Goal: Transaction & Acquisition: Download file/media

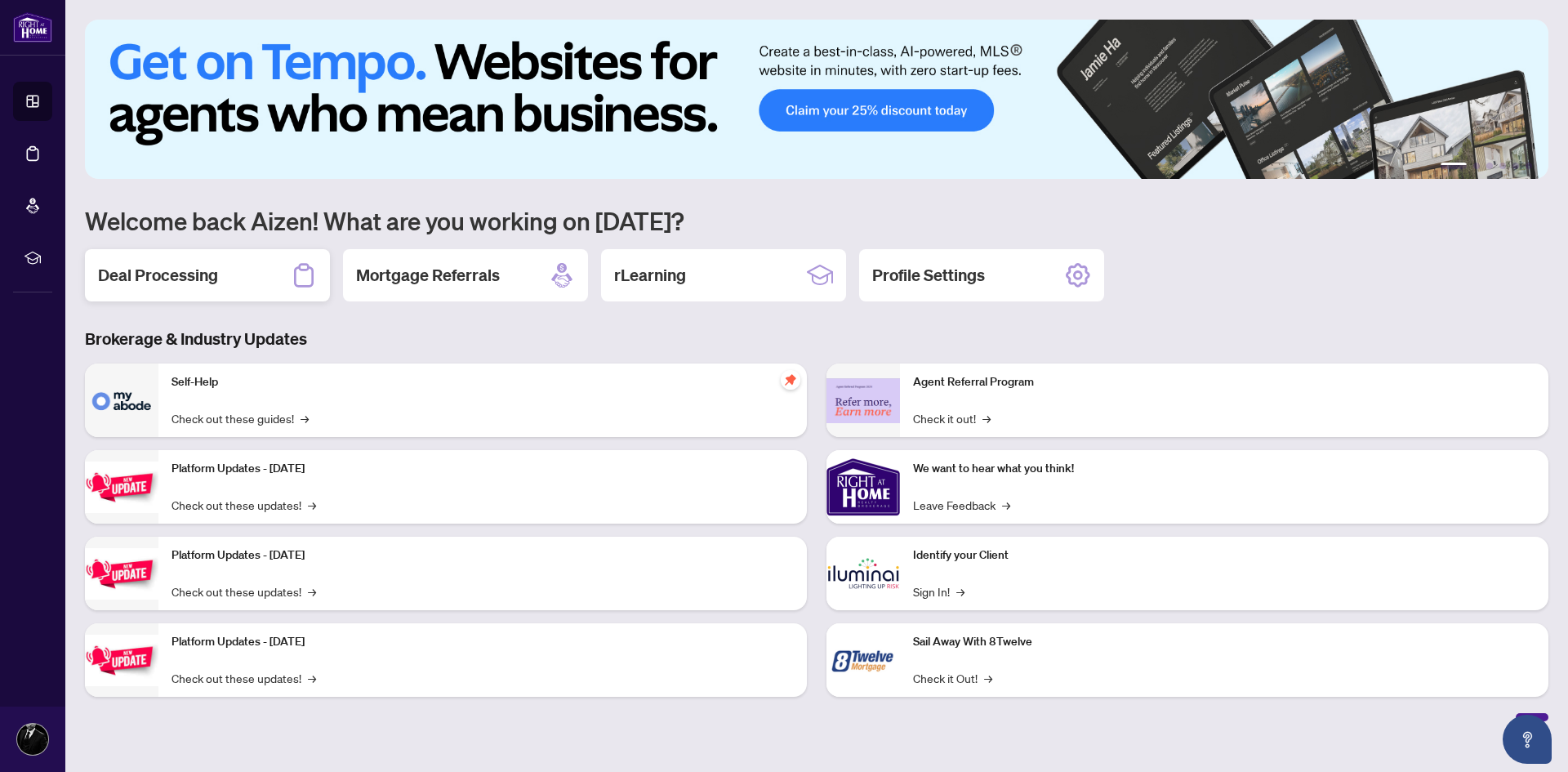
click at [226, 281] on div "Deal Processing" at bounding box center [207, 275] width 245 height 52
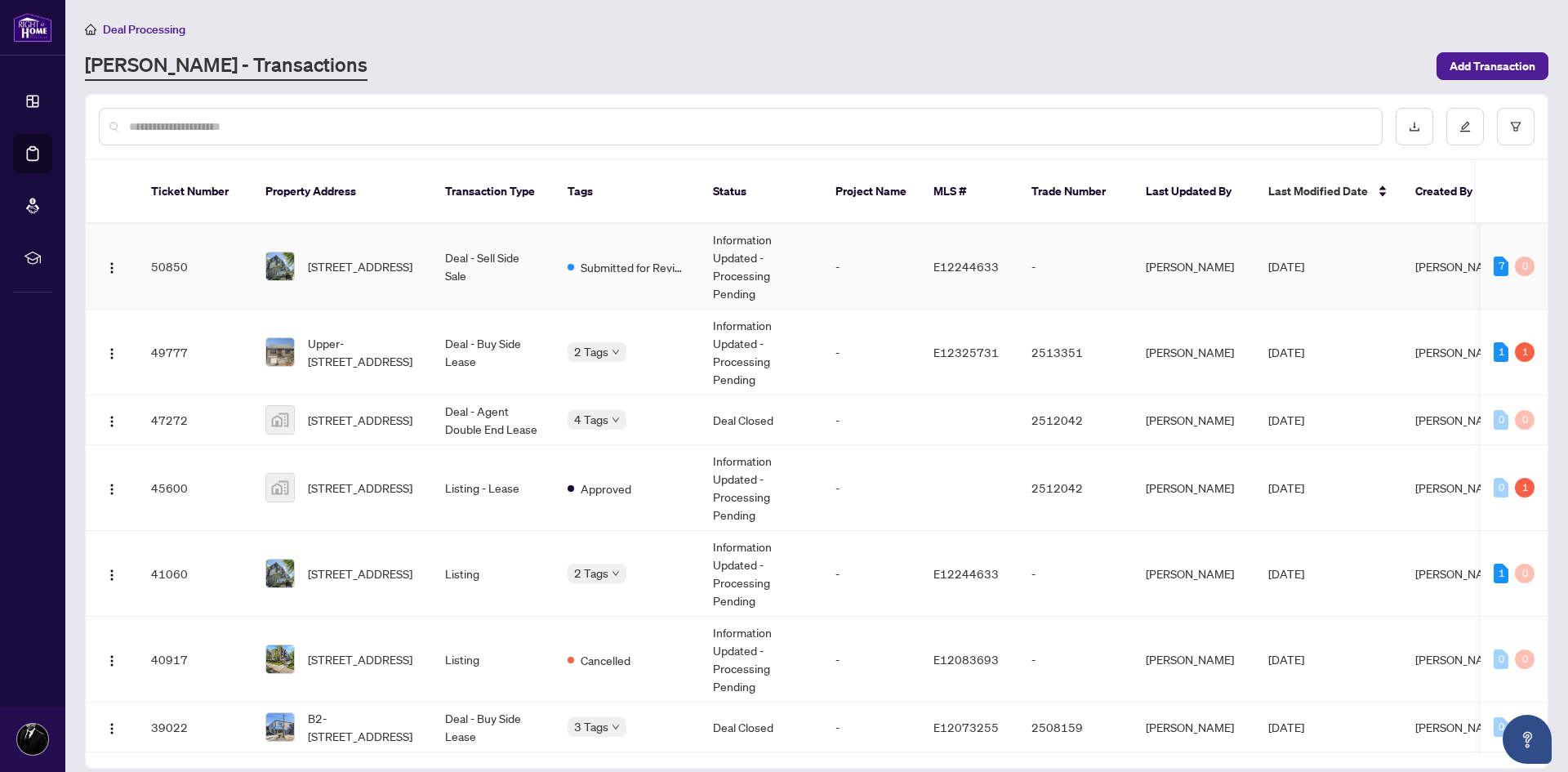
click at [378, 257] on span "[STREET_ADDRESS]" at bounding box center [361, 266] width 105 height 18
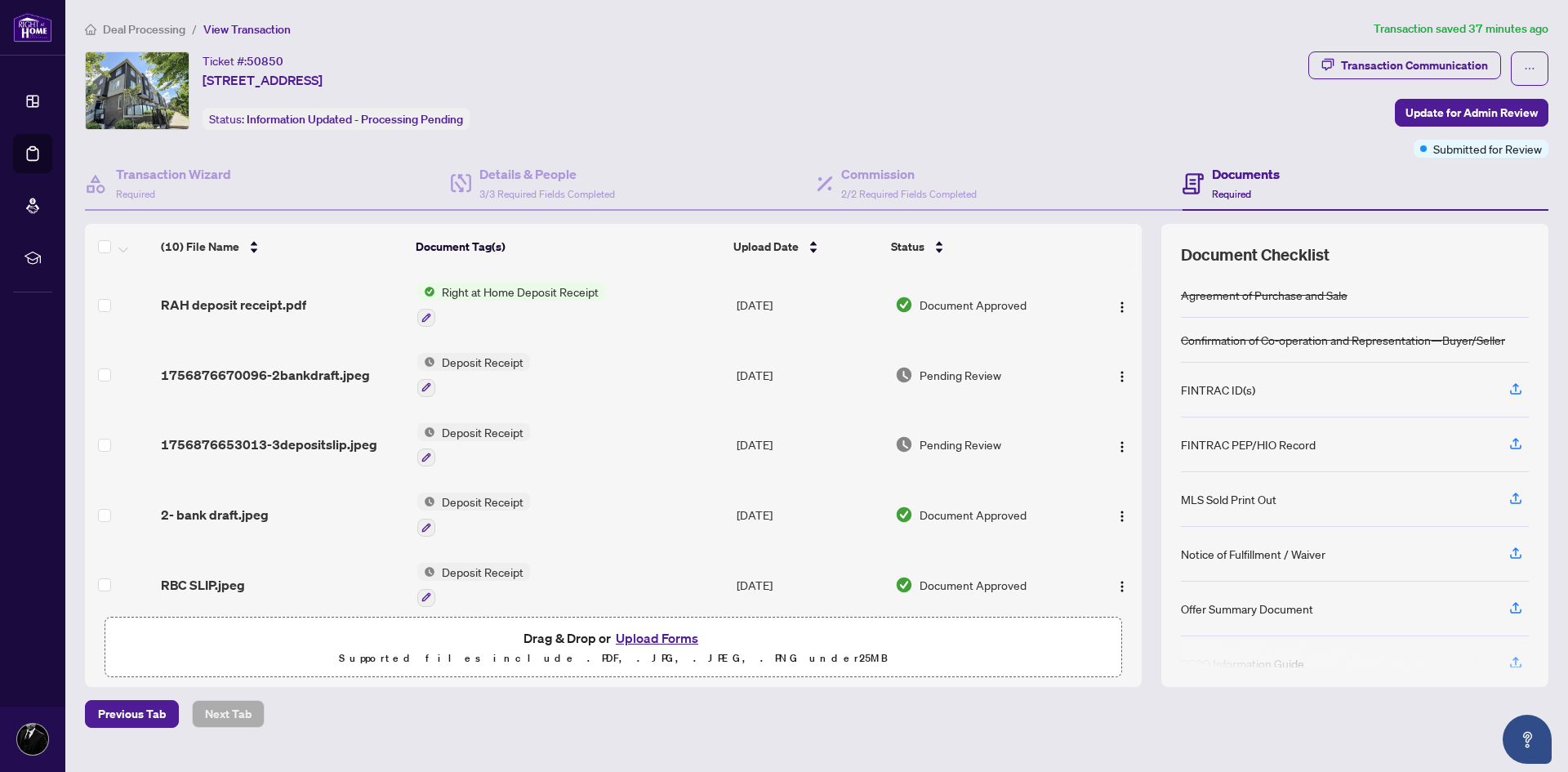
click at [555, 289] on span "Right at Home Deposit Receipt" at bounding box center [520, 291] width 170 height 18
click at [501, 369] on span "Right at Home Deposit Receipt" at bounding box center [518, 372] width 170 height 18
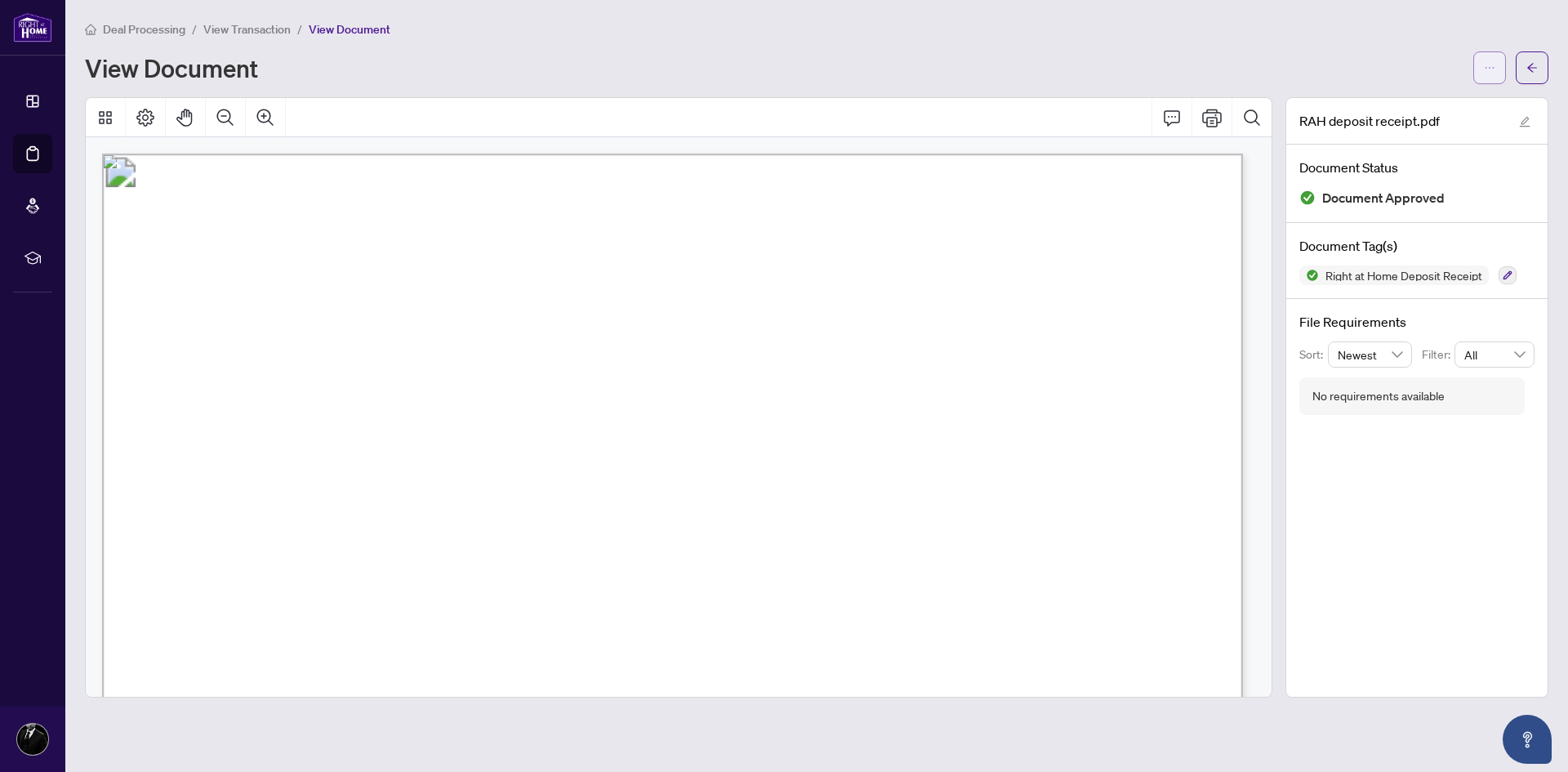
click at [1494, 77] on span "button" at bounding box center [1490, 68] width 11 height 26
click at [1463, 101] on span "Download" at bounding box center [1431, 103] width 125 height 18
